Goal: Register for event/course

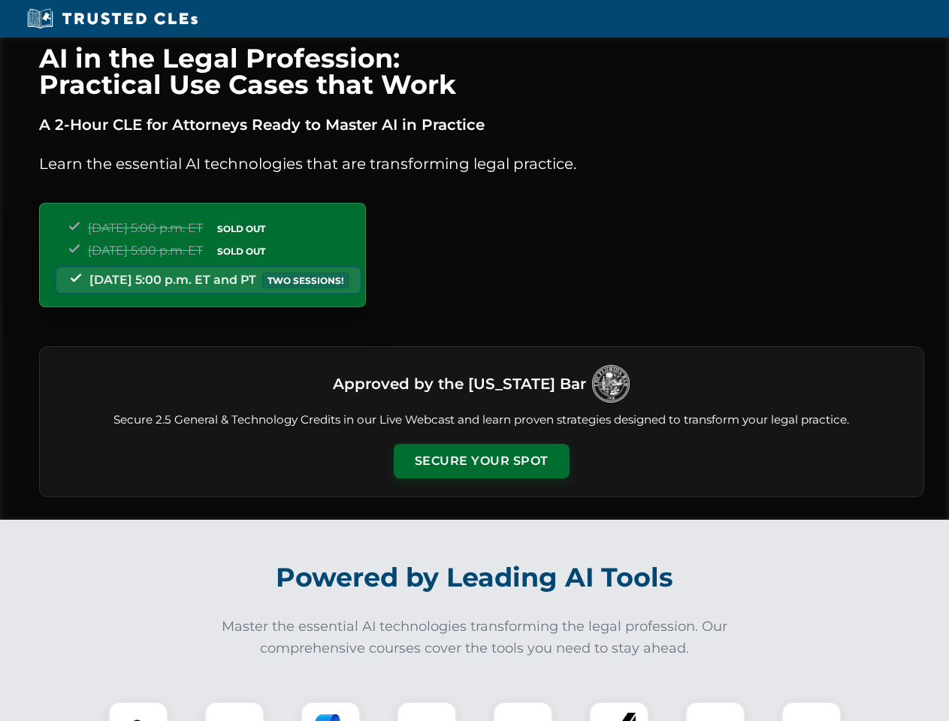
click at [481, 461] on button "Secure Your Spot" at bounding box center [482, 461] width 176 height 35
click at [138, 711] on img at bounding box center [138, 732] width 44 height 44
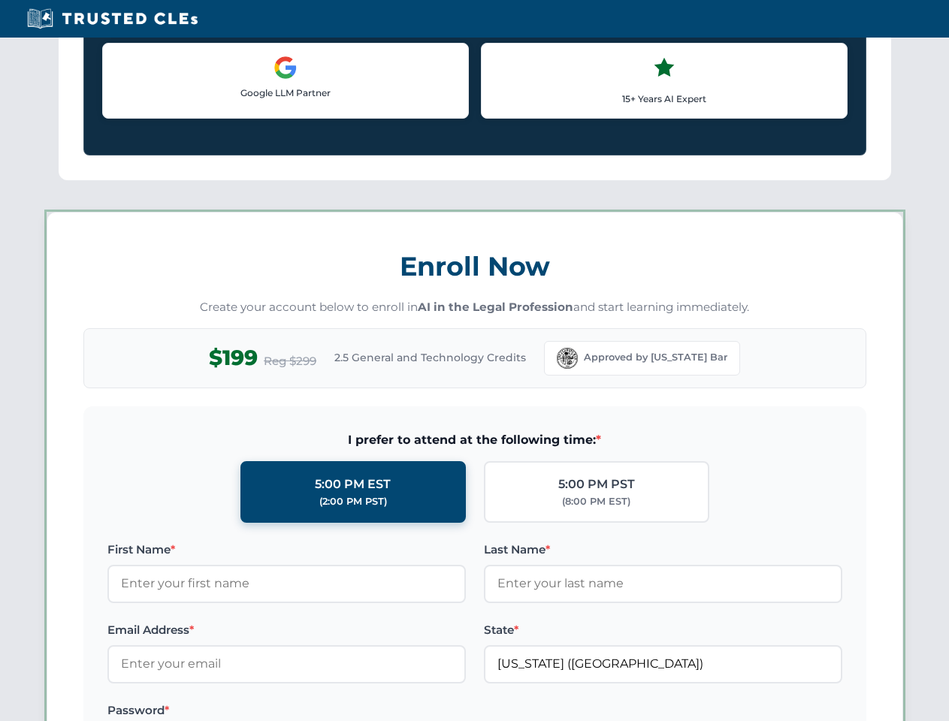
click at [331, 711] on label "Password *" at bounding box center [286, 711] width 358 height 18
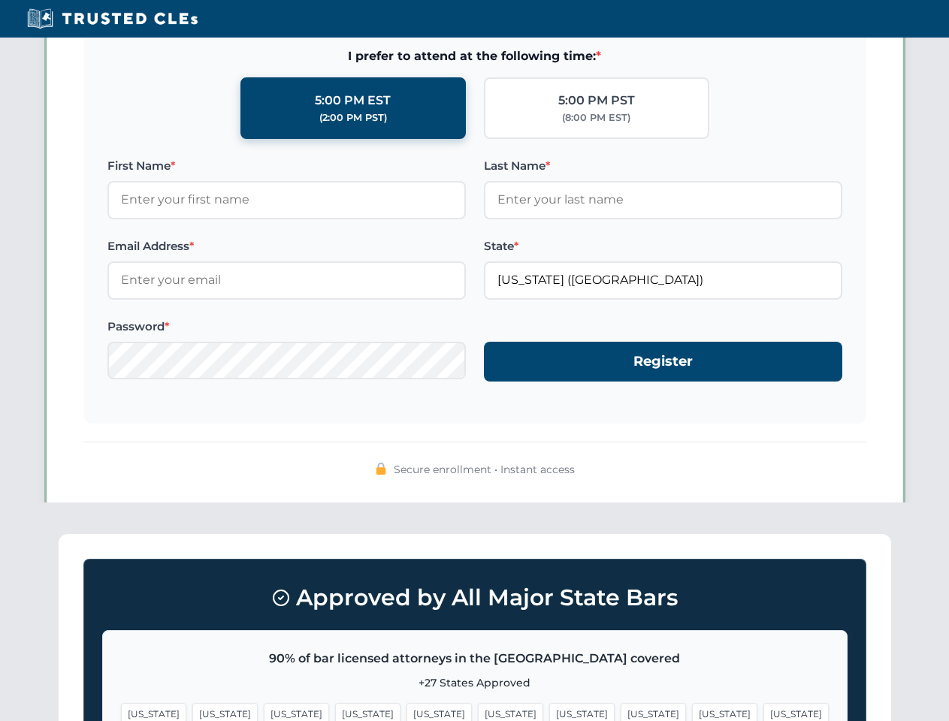
click at [692, 711] on span "[US_STATE]" at bounding box center [724, 714] width 65 height 22
